Goal: Complete application form: Complete application form

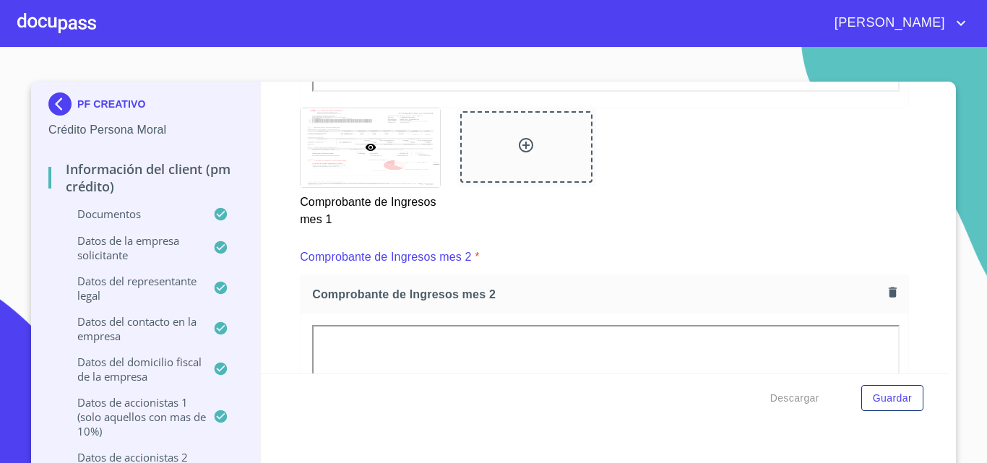
scroll to position [2061, 0]
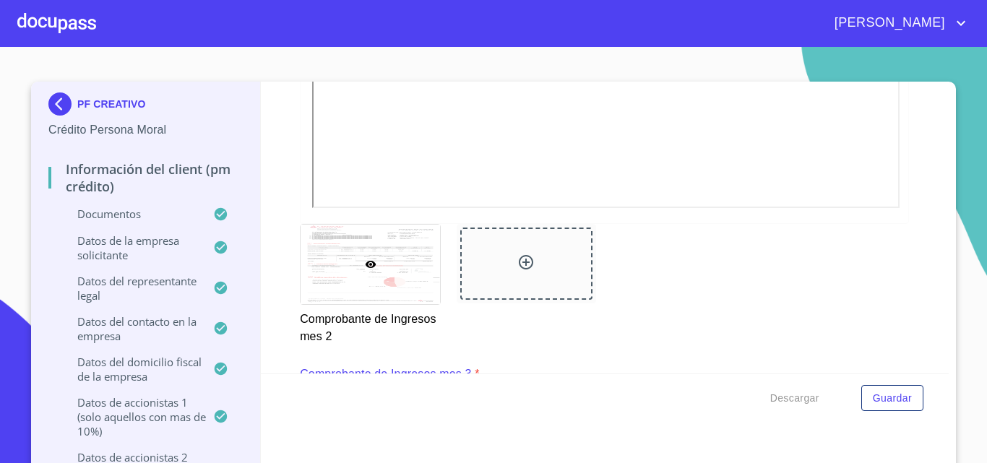
click at [41, 21] on div at bounding box center [56, 23] width 79 height 46
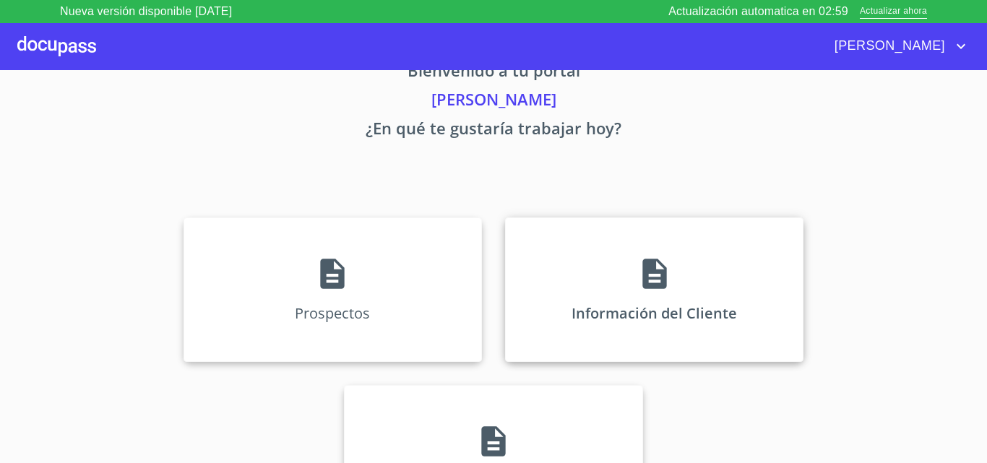
scroll to position [95, 0]
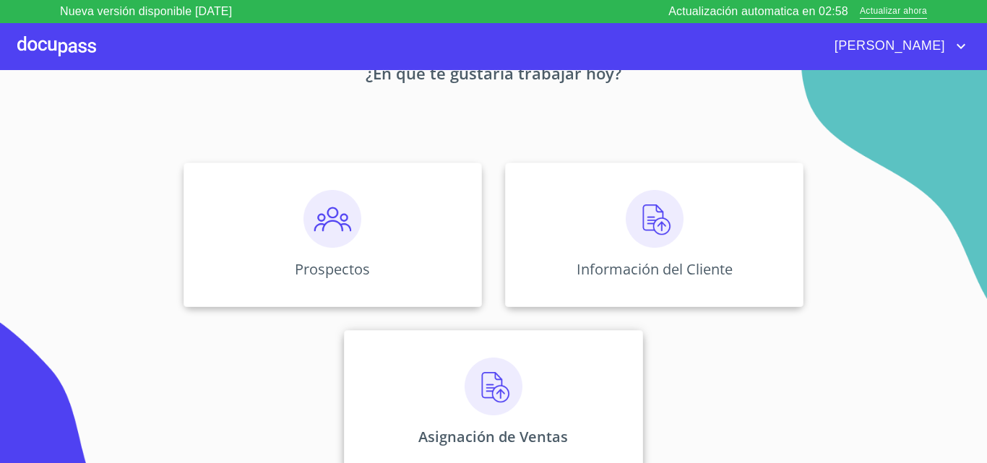
click at [561, 354] on div "Asignación de Ventas" at bounding box center [493, 402] width 298 height 144
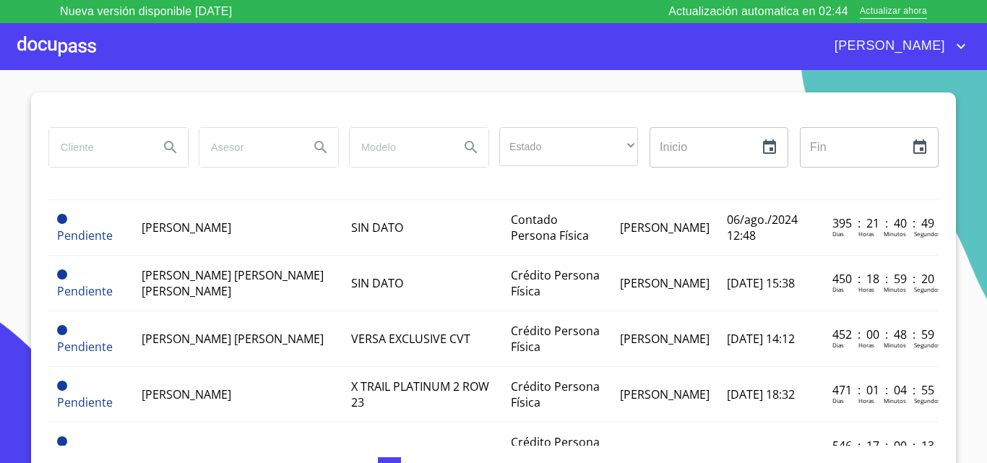
scroll to position [1208, 0]
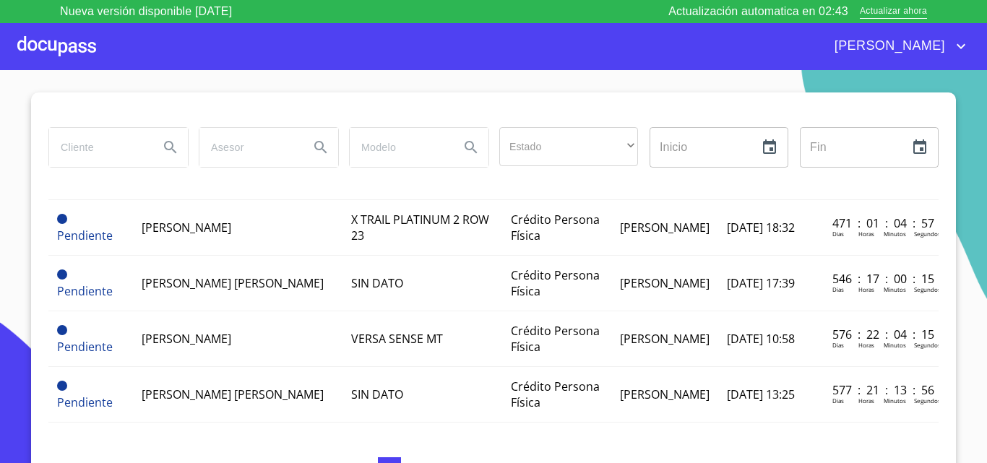
click at [410, 460] on button "2" at bounding box center [412, 468] width 23 height 23
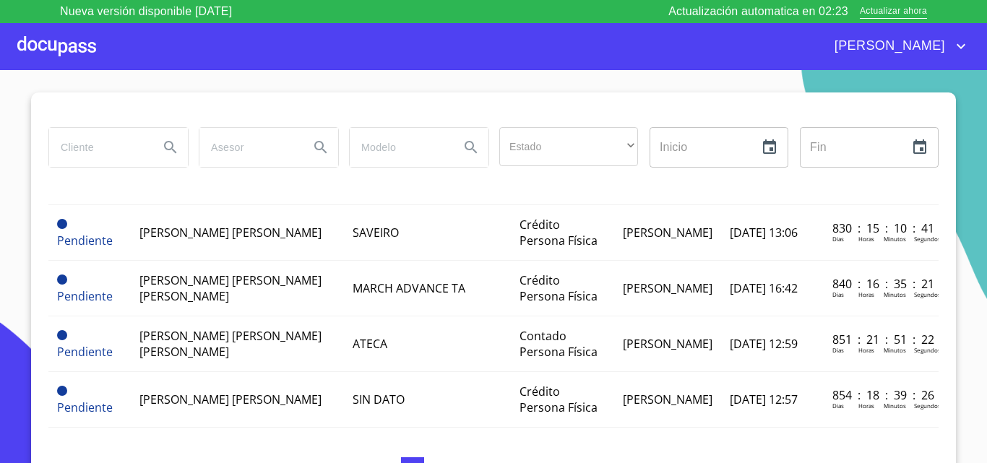
click at [431, 459] on button "3" at bounding box center [435, 468] width 23 height 23
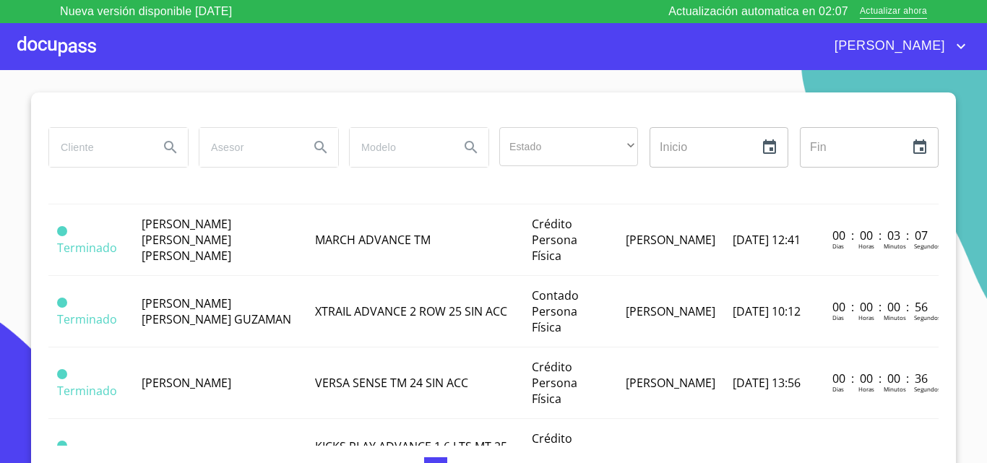
scroll to position [1240, 0]
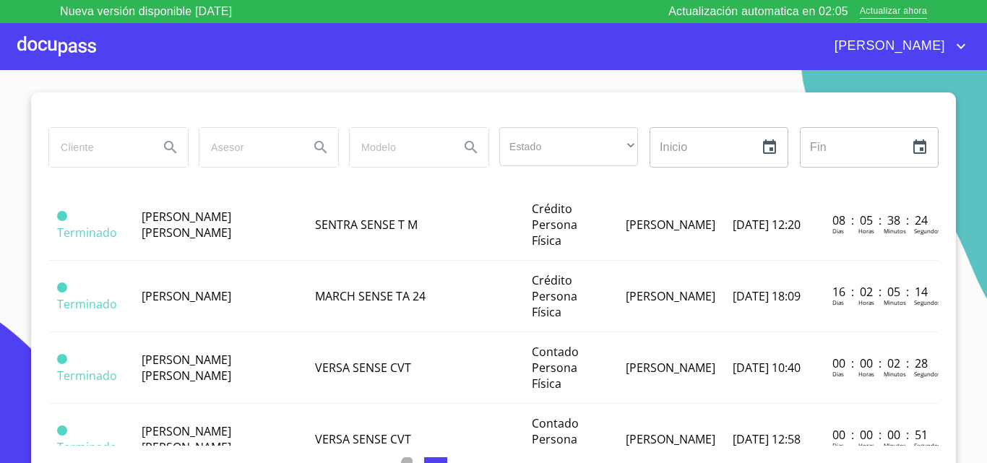
click at [405, 459] on button "2" at bounding box center [412, 468] width 23 height 23
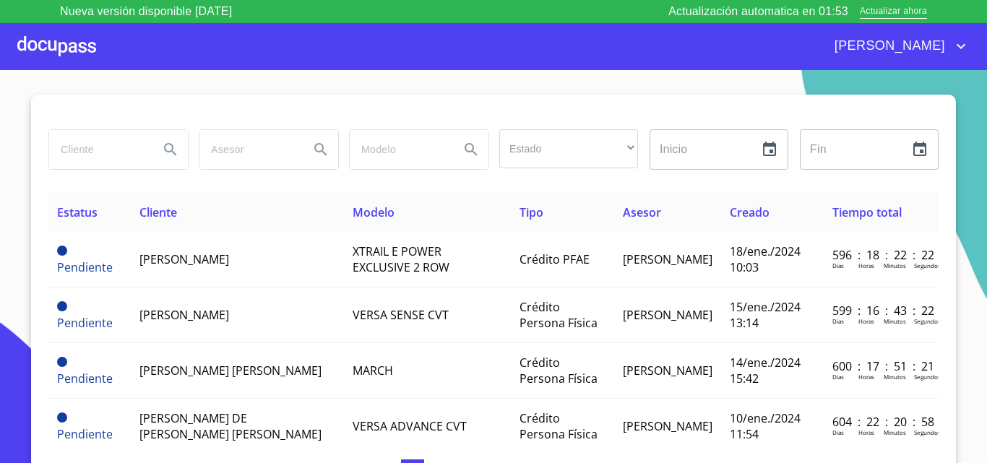
scroll to position [12, 0]
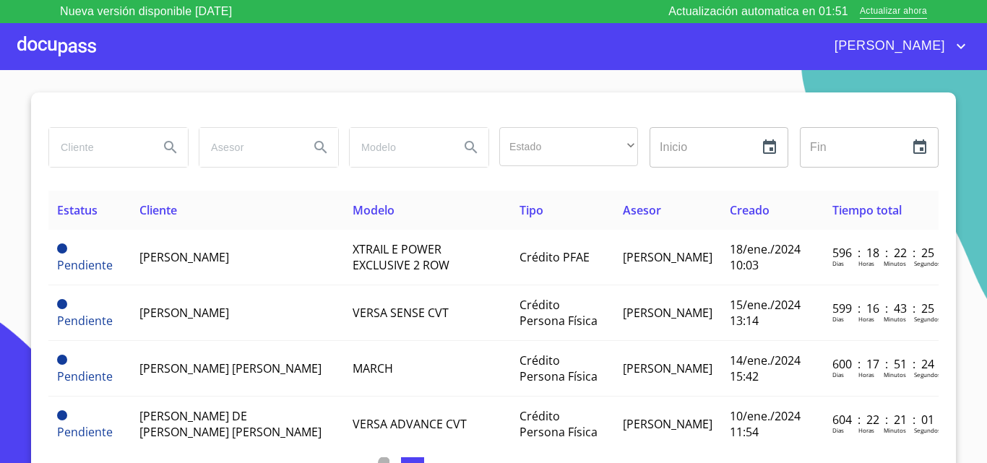
click at [385, 462] on button "1" at bounding box center [389, 468] width 23 height 23
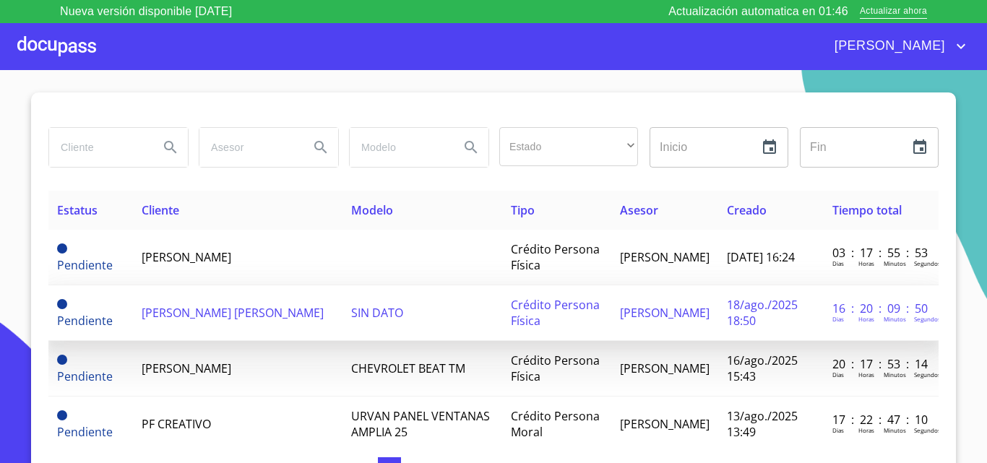
scroll to position [72, 0]
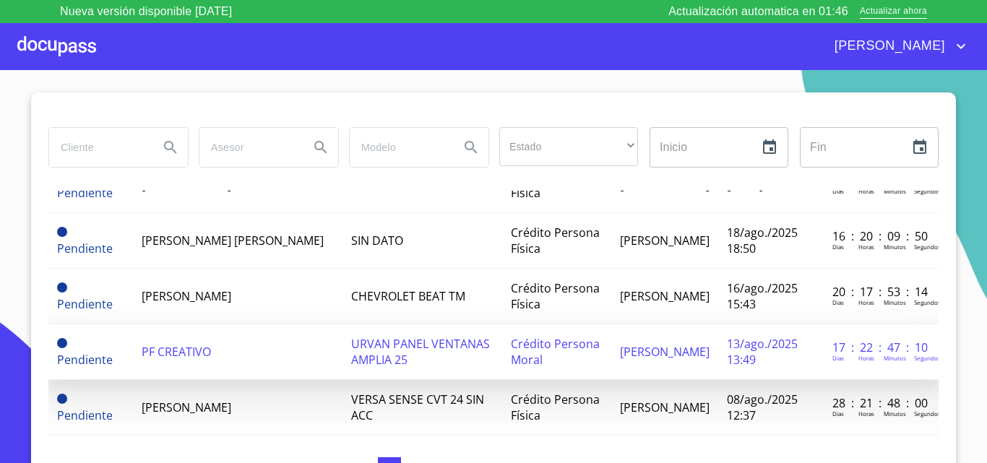
click at [251, 360] on td "PF CREATIVO" at bounding box center [237, 352] width 209 height 56
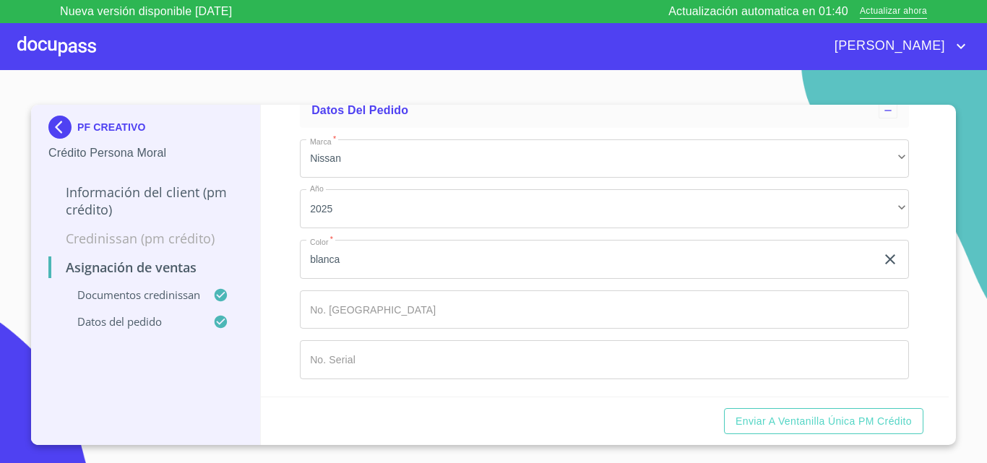
scroll to position [673, 0]
click at [350, 317] on input "Marca   *" at bounding box center [604, 309] width 609 height 39
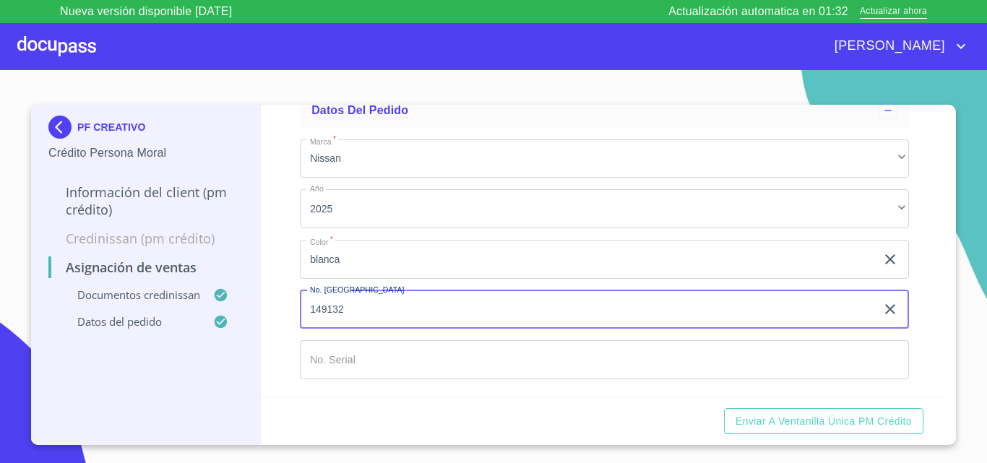
type input "149132"
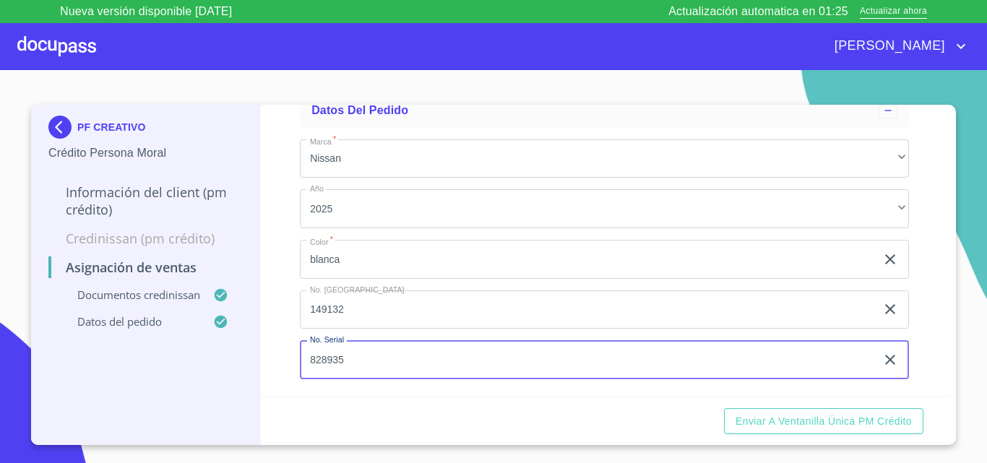
type input "828935"
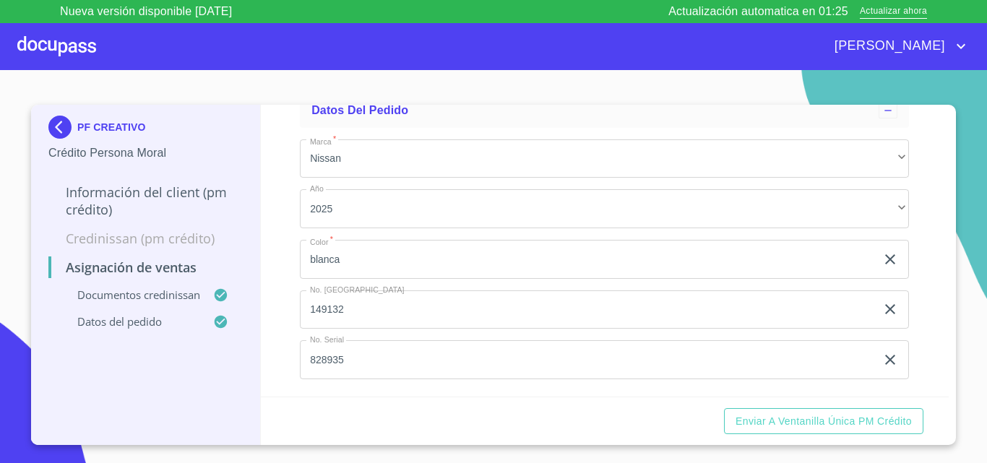
click at [840, 436] on div "Enviar a Ventanilla única PM crédito" at bounding box center [605, 421] width 688 height 49
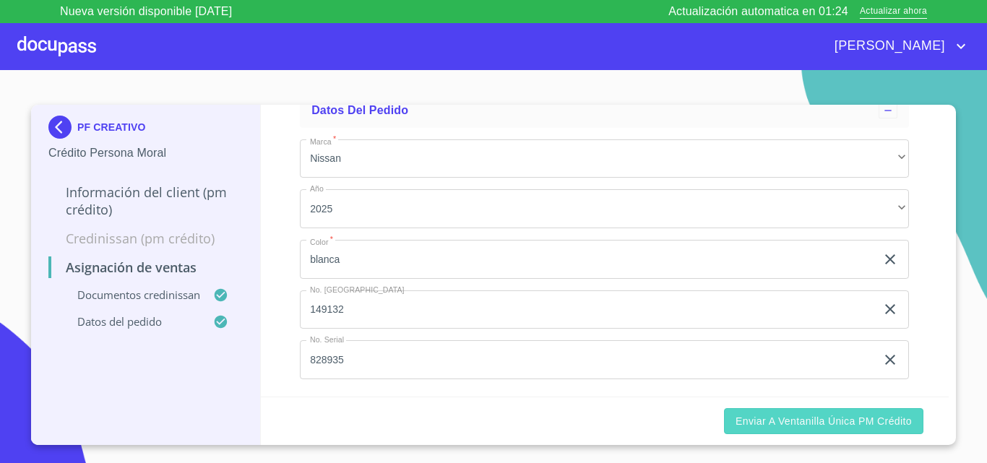
click at [831, 427] on span "Enviar a Ventanilla única PM crédito" at bounding box center [823, 421] width 176 height 18
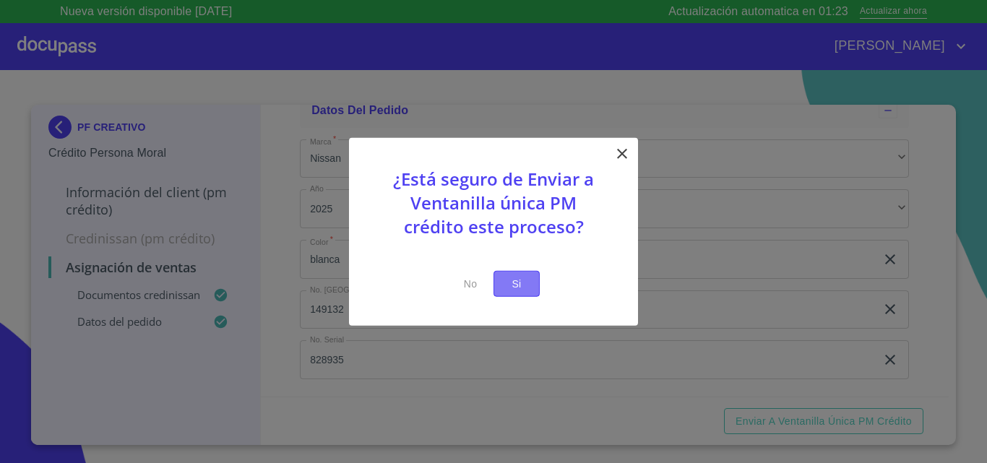
click at [510, 289] on span "Si" at bounding box center [516, 283] width 23 height 18
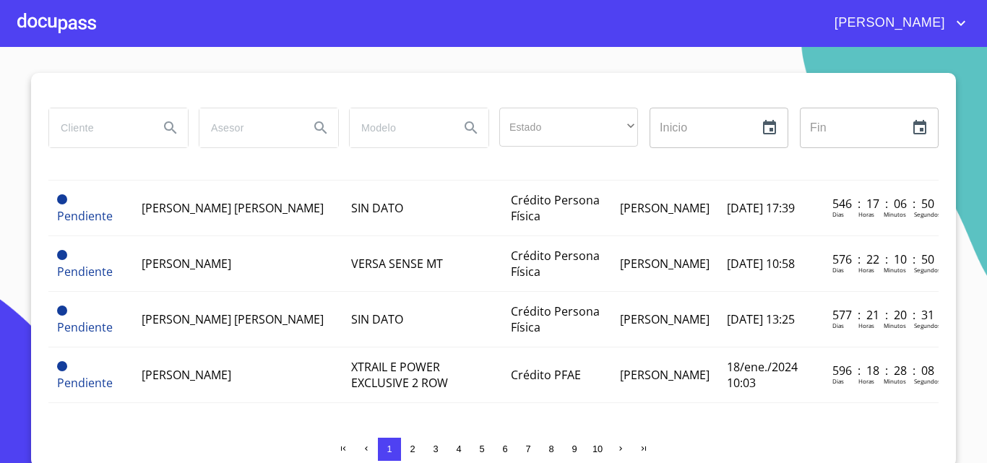
scroll to position [12, 0]
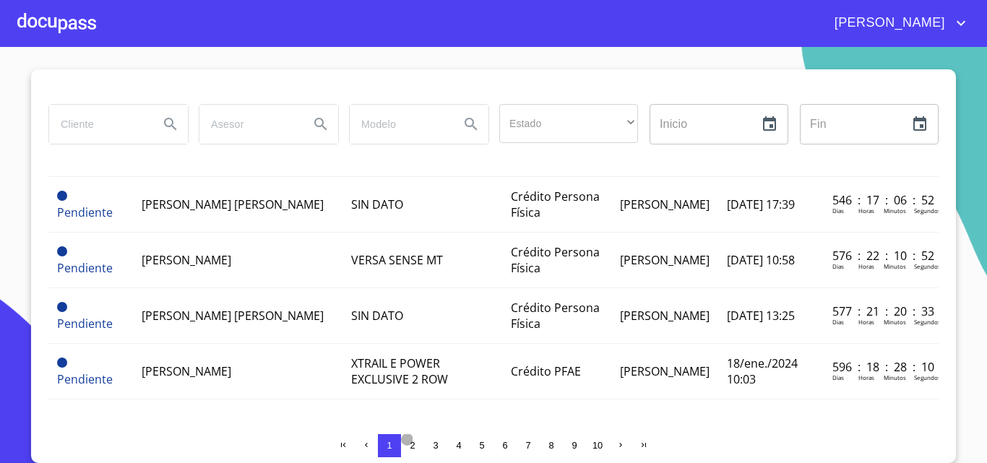
click at [413, 454] on button "2" at bounding box center [412, 445] width 23 height 23
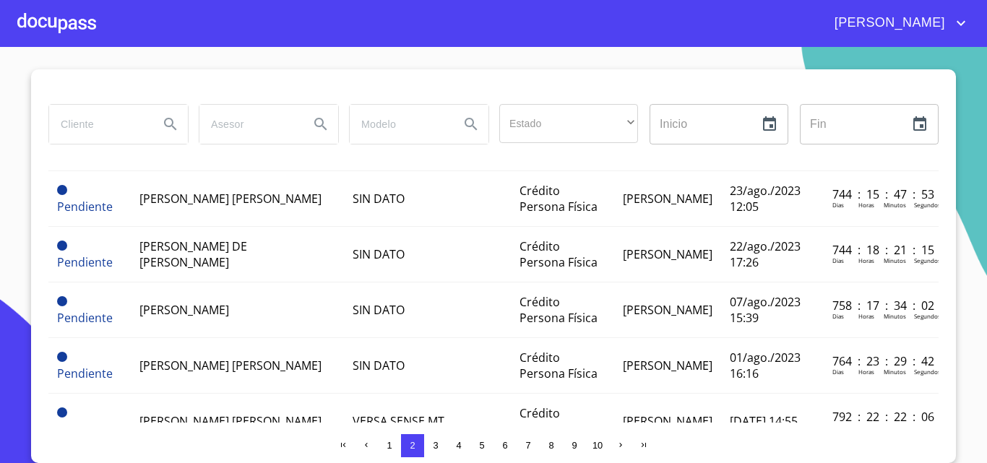
scroll to position [1208, 0]
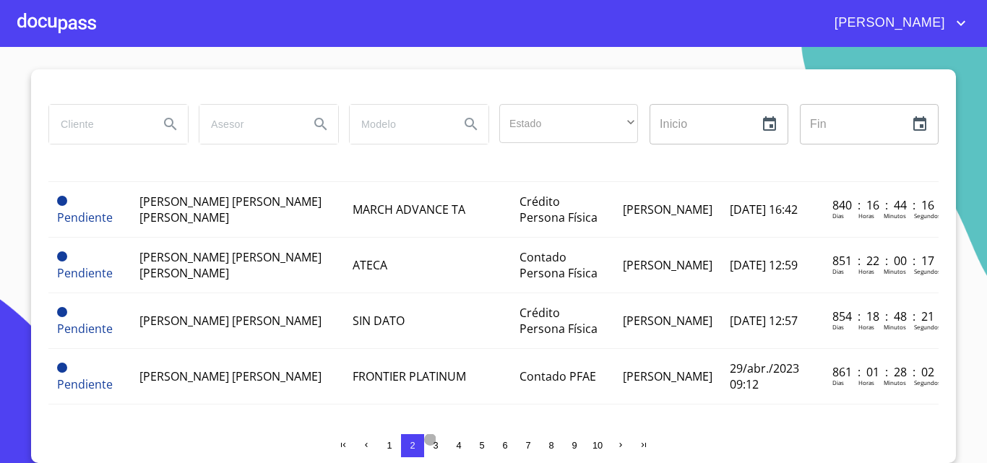
click at [433, 449] on span "3" at bounding box center [435, 445] width 5 height 11
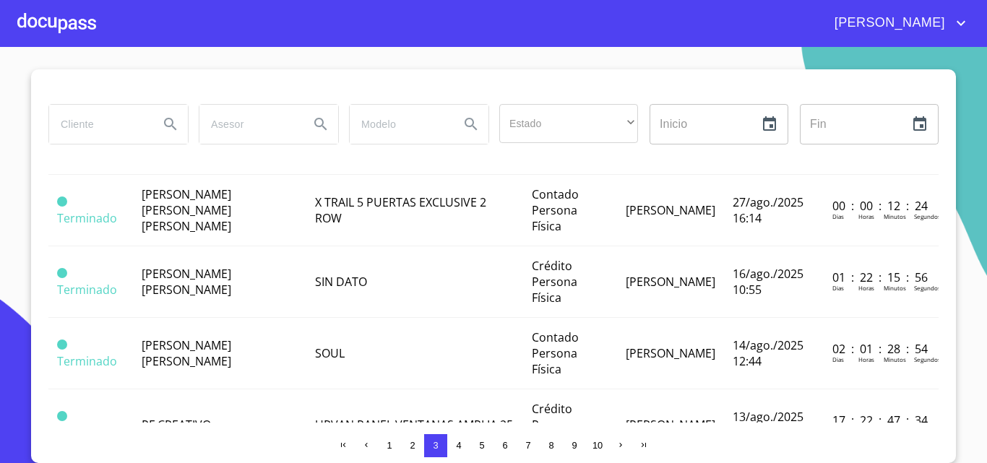
scroll to position [301, 0]
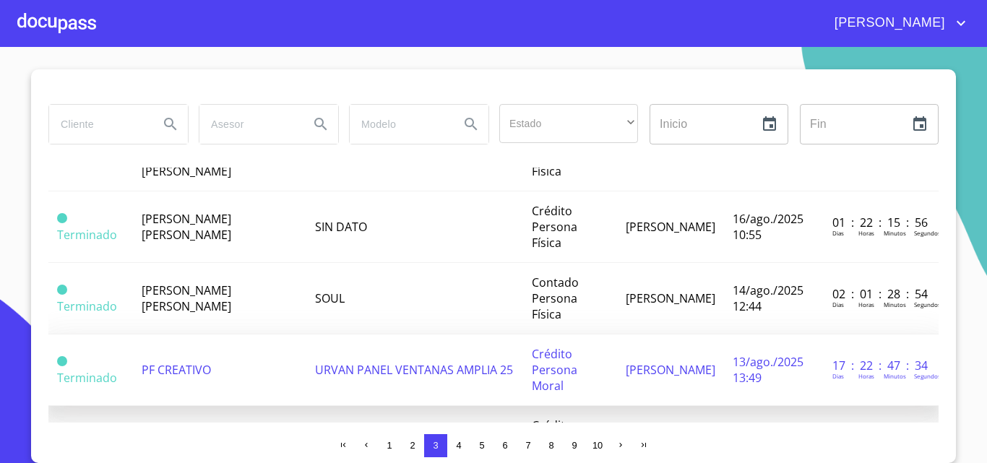
click at [154, 334] on td "PF CREATIVO" at bounding box center [219, 370] width 173 height 72
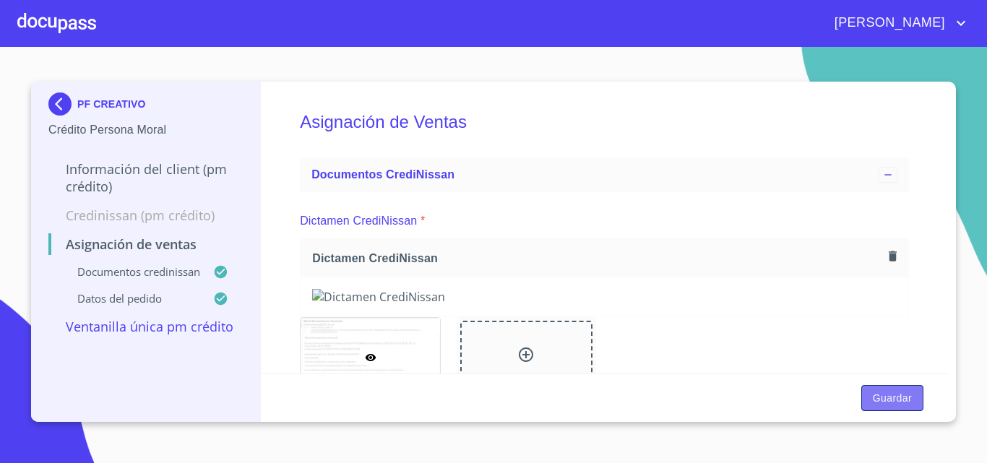
click at [902, 407] on button "Guardar" at bounding box center [892, 398] width 62 height 27
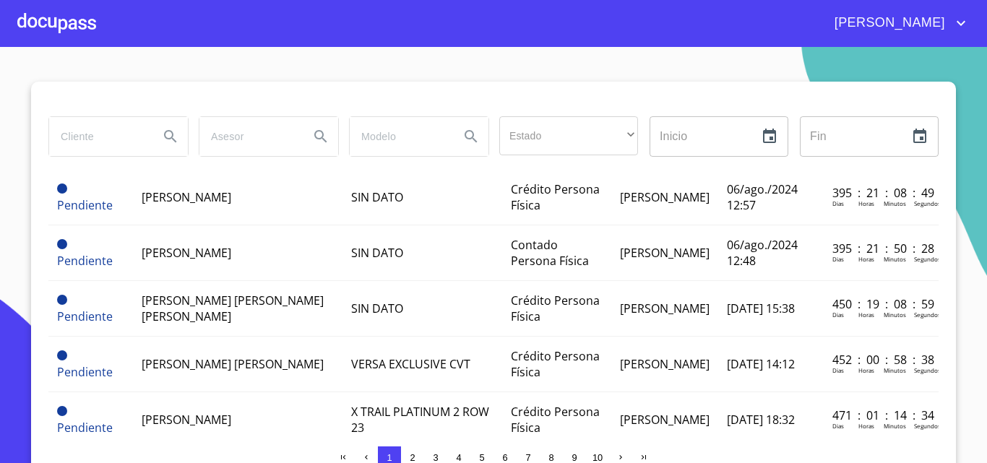
scroll to position [1208, 0]
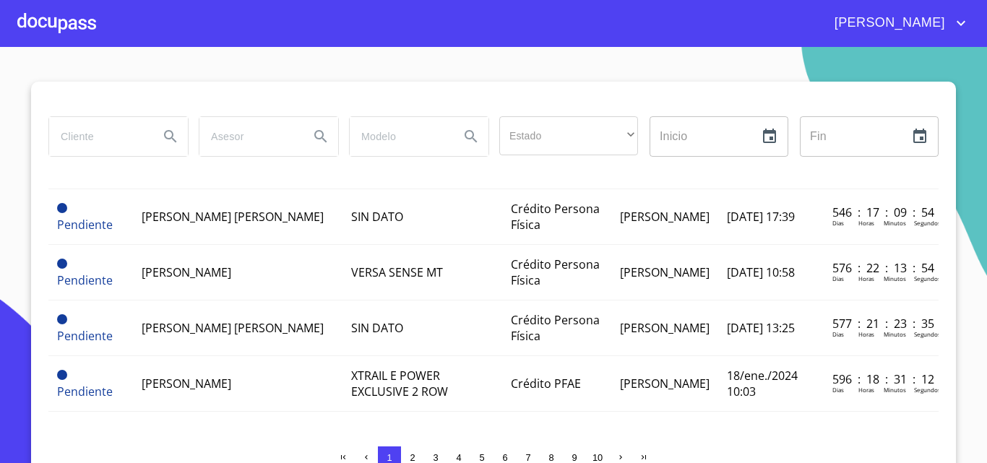
click at [433, 453] on span "3" at bounding box center [436, 458] width 12 height 12
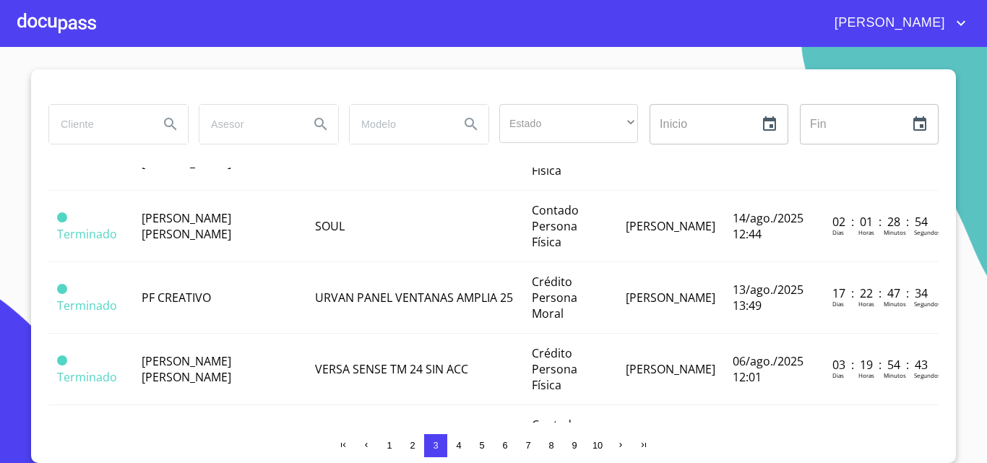
scroll to position [301, 0]
